Goal: Transaction & Acquisition: Purchase product/service

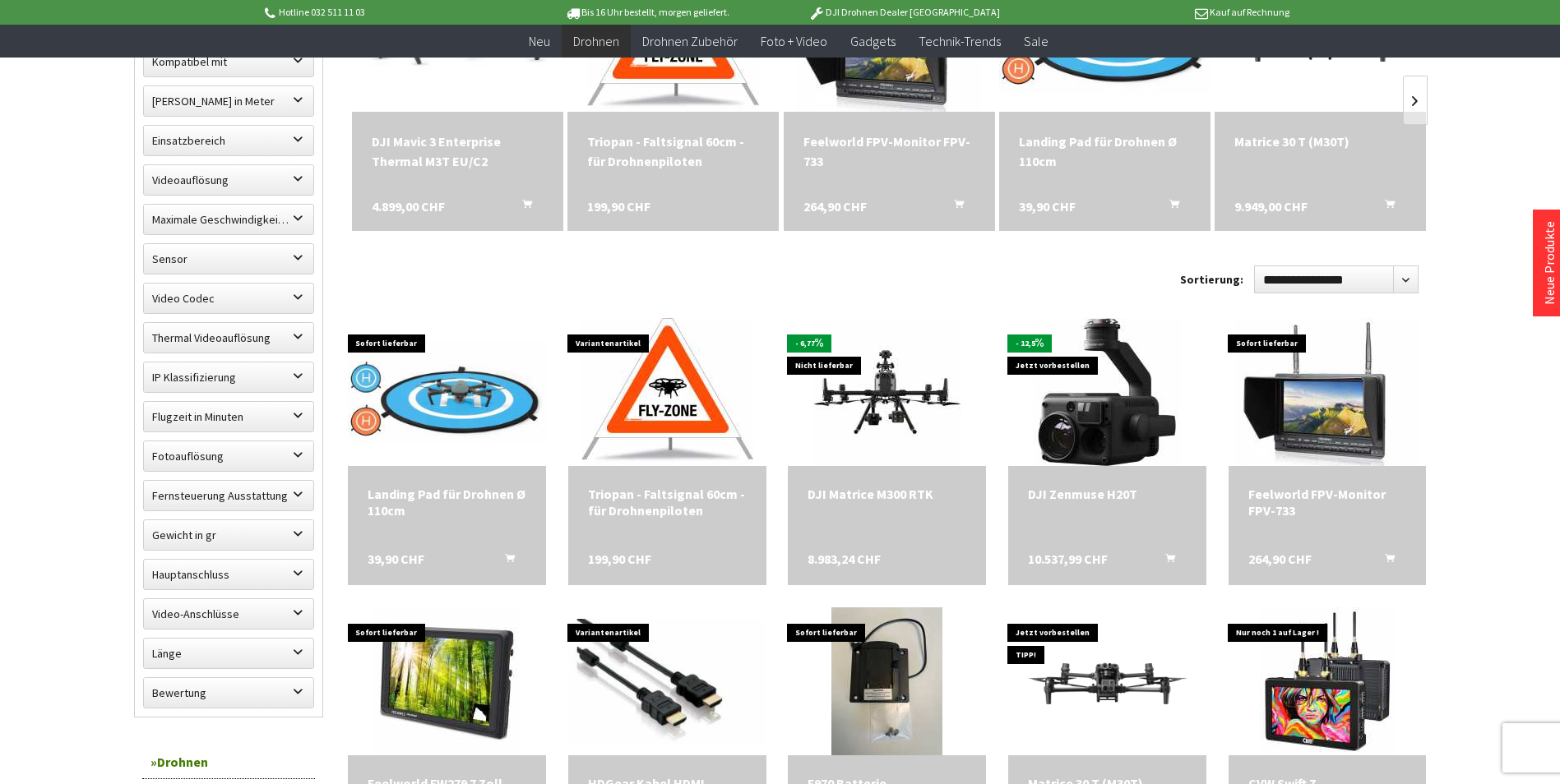
scroll to position [624, 0]
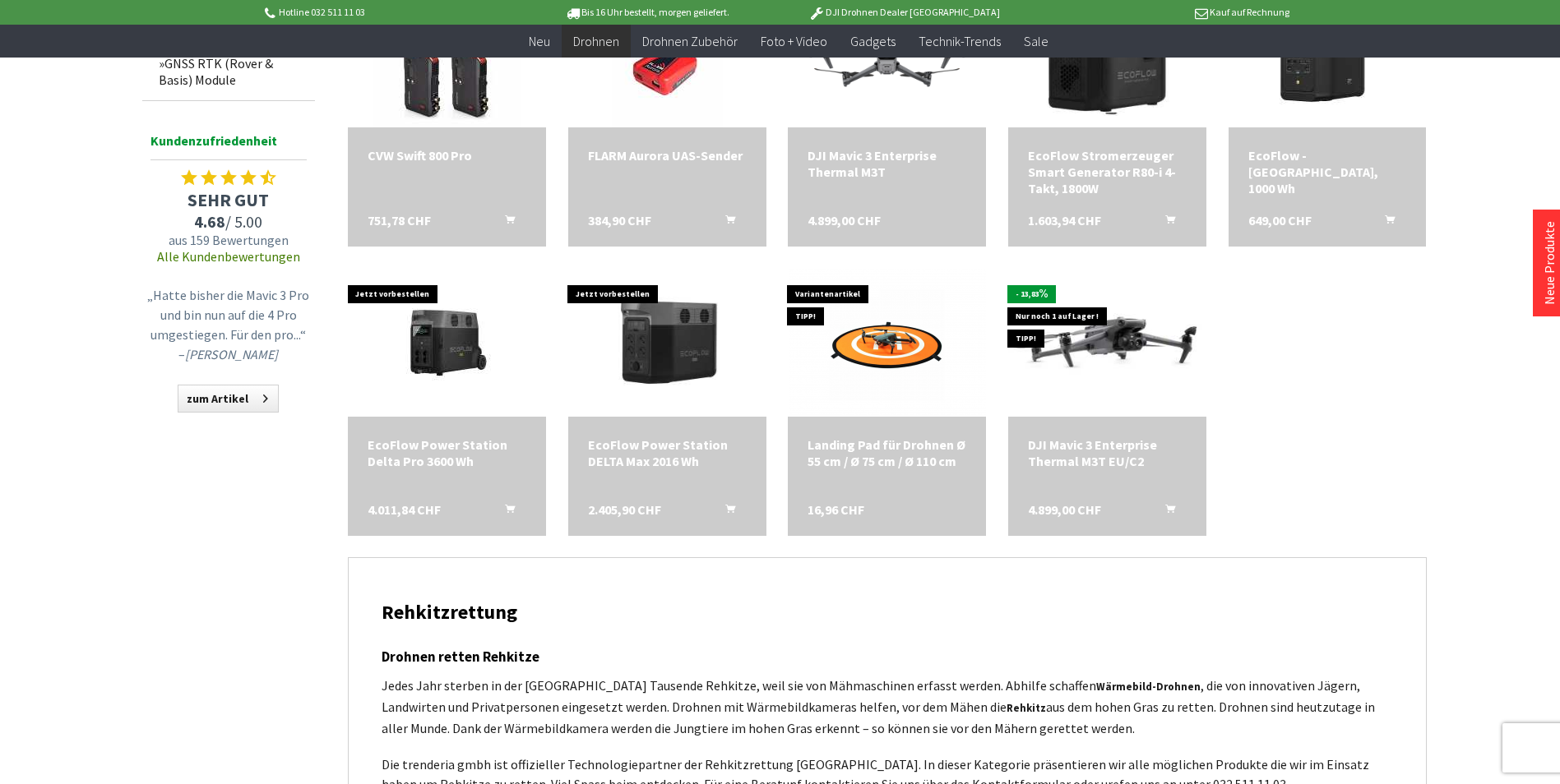
scroll to position [1611, 0]
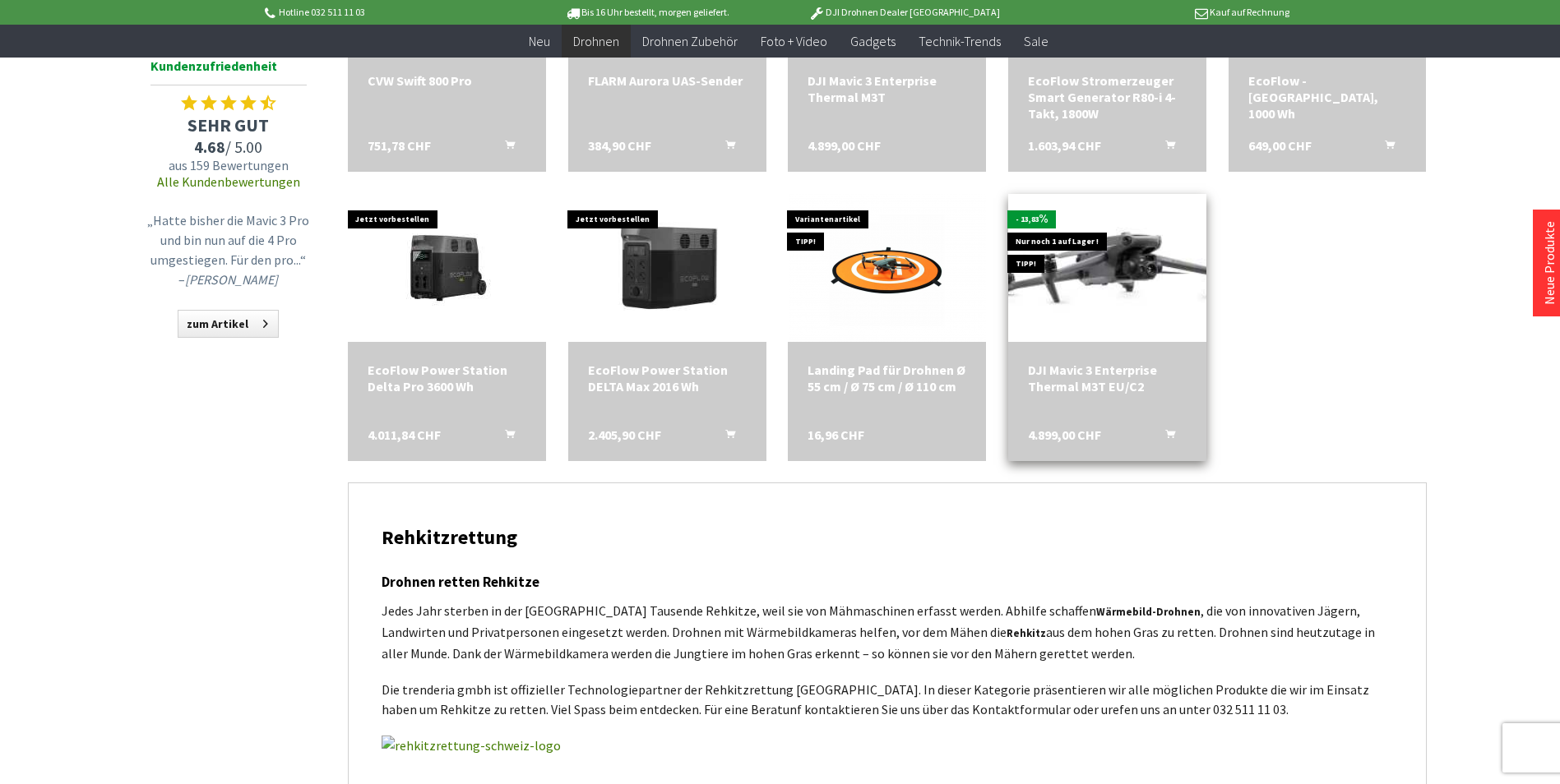
click at [1130, 275] on img at bounding box center [1106, 267] width 277 height 174
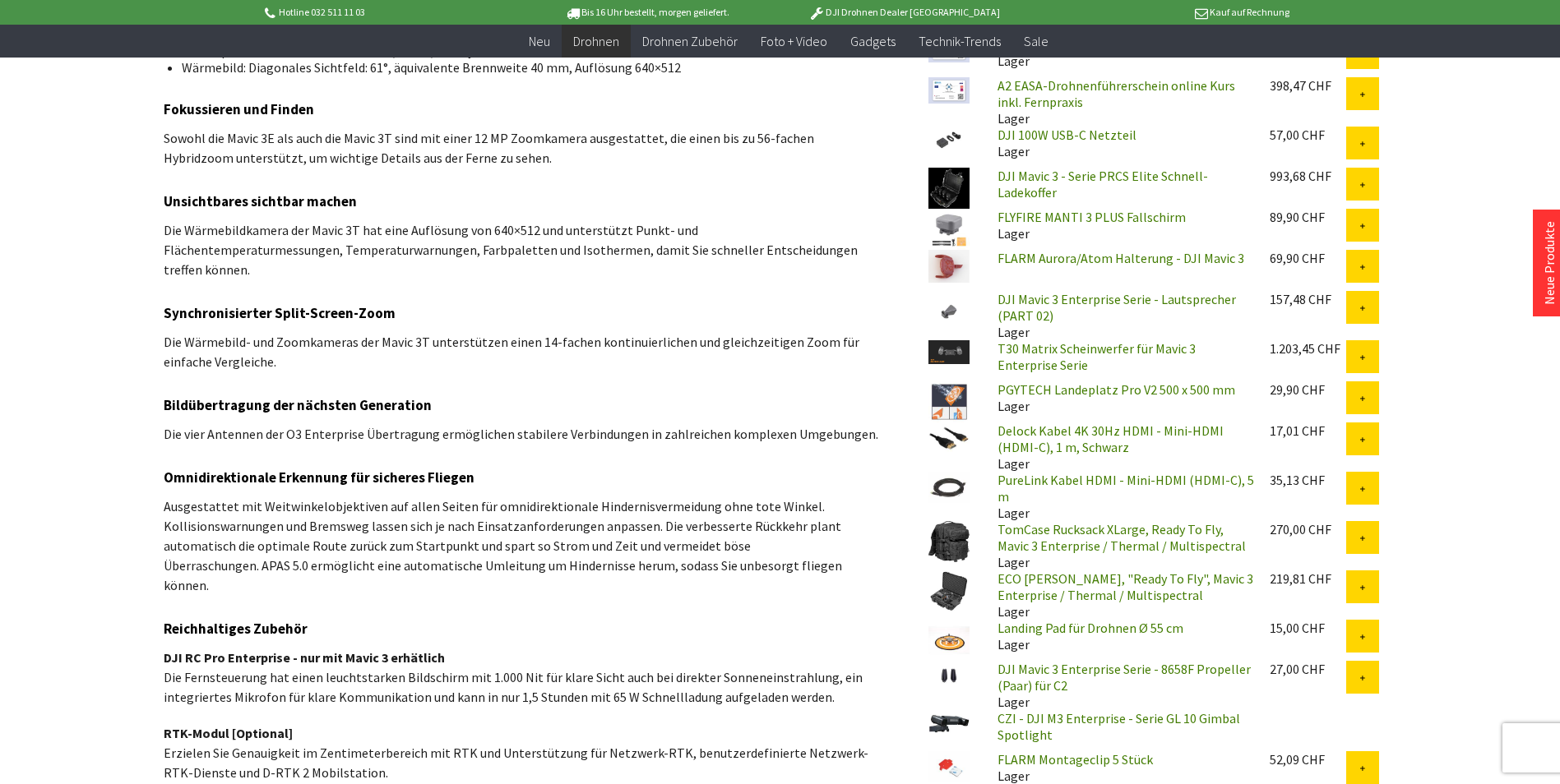
scroll to position [1216, 0]
